Goal: Information Seeking & Learning: Learn about a topic

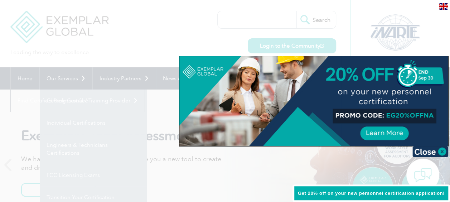
click at [340, 38] on div at bounding box center [225, 101] width 450 height 202
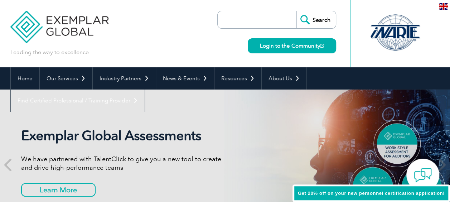
click at [0, 0] on link "Individual Certifications" at bounding box center [0, 0] width 0 height 0
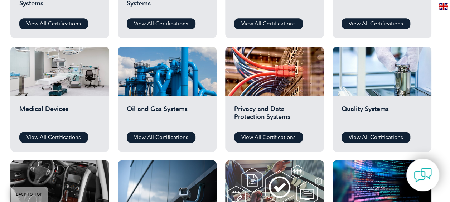
scroll to position [465, 0]
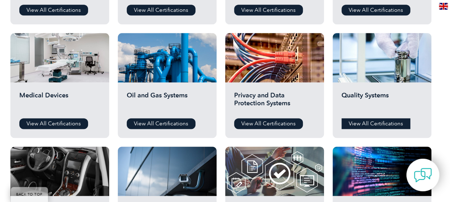
click at [366, 121] on link "View All Certifications" at bounding box center [376, 123] width 69 height 11
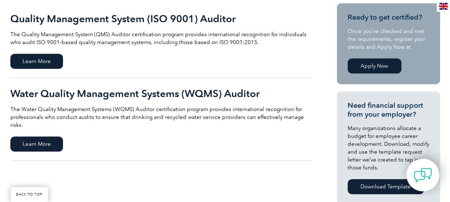
scroll to position [36, 0]
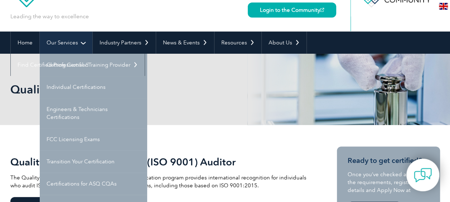
click at [67, 40] on link "Our Services" at bounding box center [66, 43] width 53 height 22
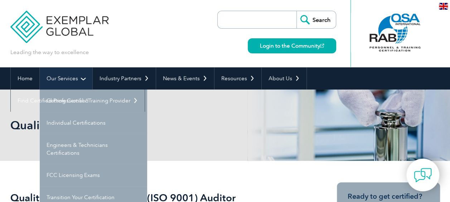
click at [63, 77] on link "Our Services" at bounding box center [66, 78] width 53 height 22
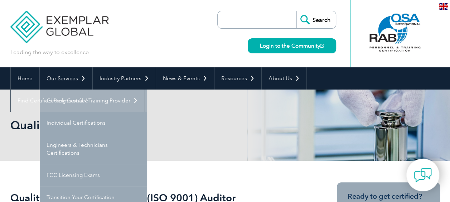
click at [70, 98] on link "Getting Certified" at bounding box center [93, 101] width 107 height 22
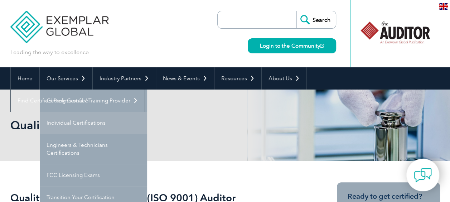
click at [62, 124] on link "Individual Certifications" at bounding box center [93, 123] width 107 height 22
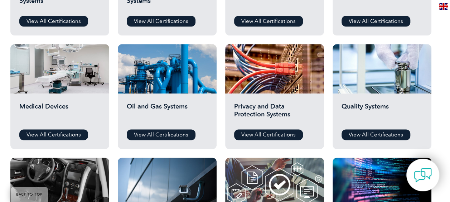
scroll to position [465, 0]
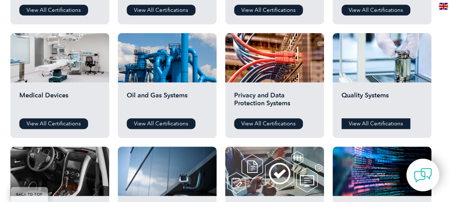
click at [369, 124] on link "View All Certifications" at bounding box center [376, 123] width 69 height 11
